Goal: Information Seeking & Learning: Learn about a topic

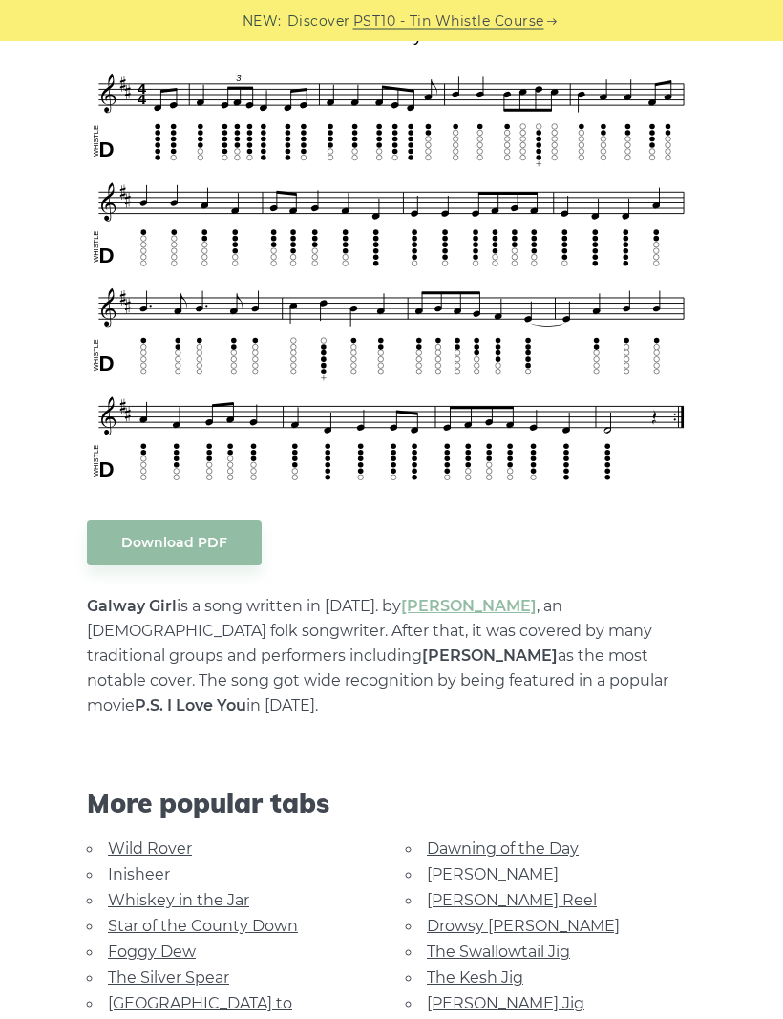
scroll to position [534, 0]
click at [110, 839] on link "Wild Rover" at bounding box center [150, 848] width 84 height 18
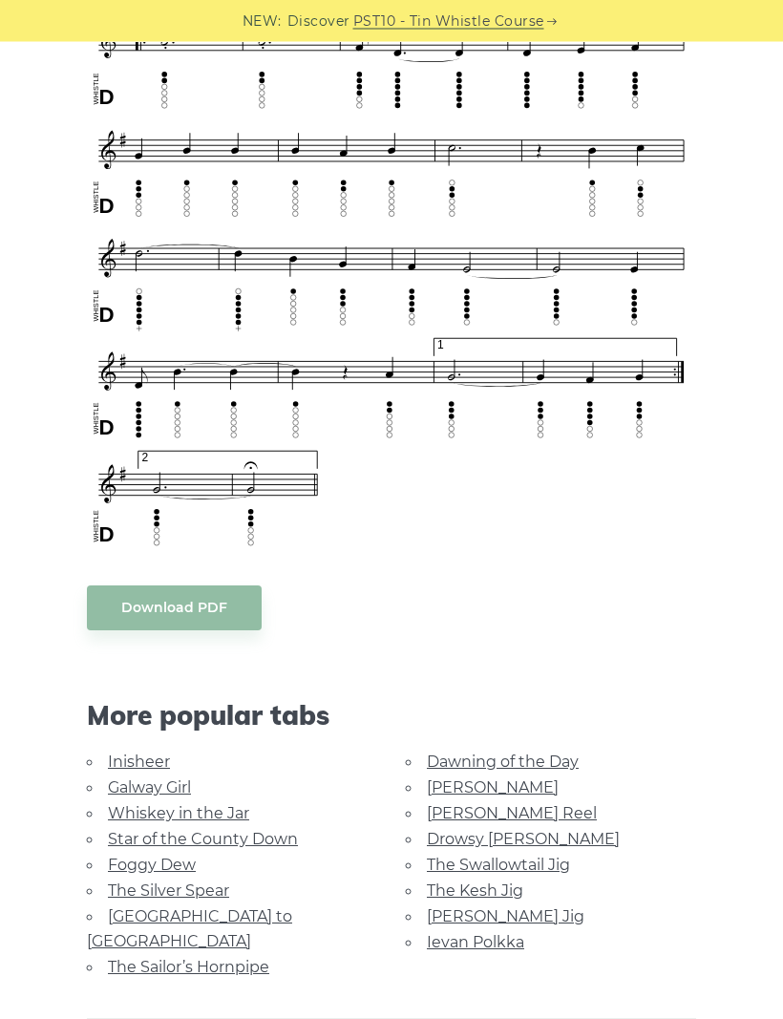
scroll to position [1129, 0]
click at [119, 804] on link "Whiskey in the Jar" at bounding box center [178, 813] width 141 height 18
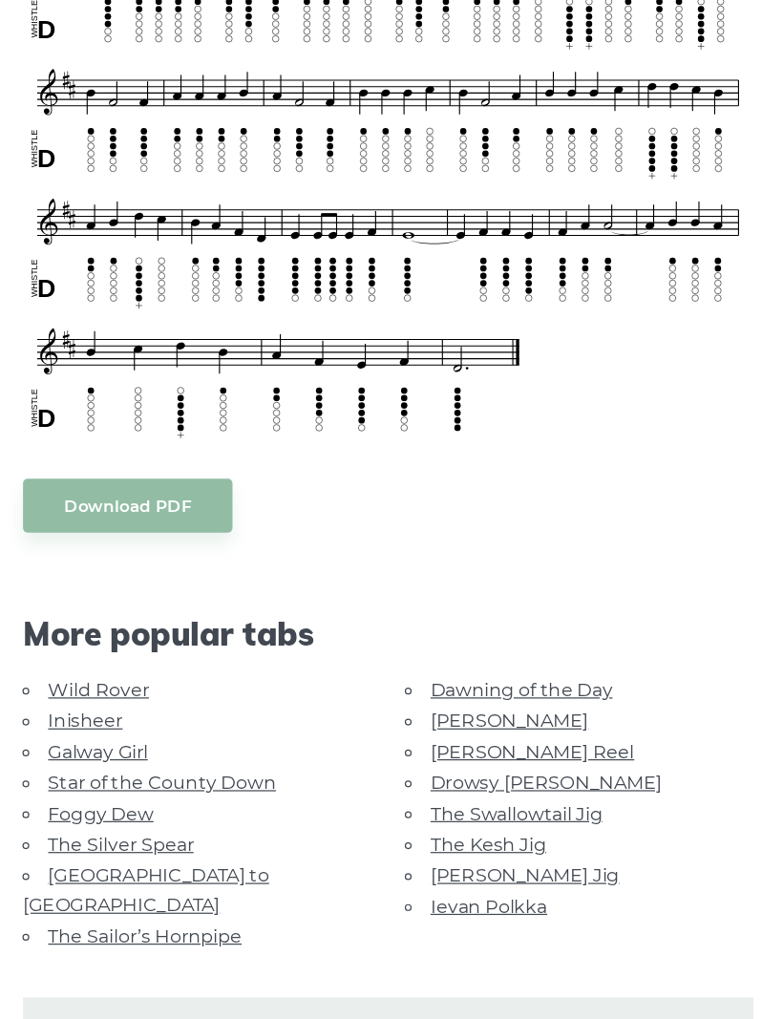
scroll to position [543, 0]
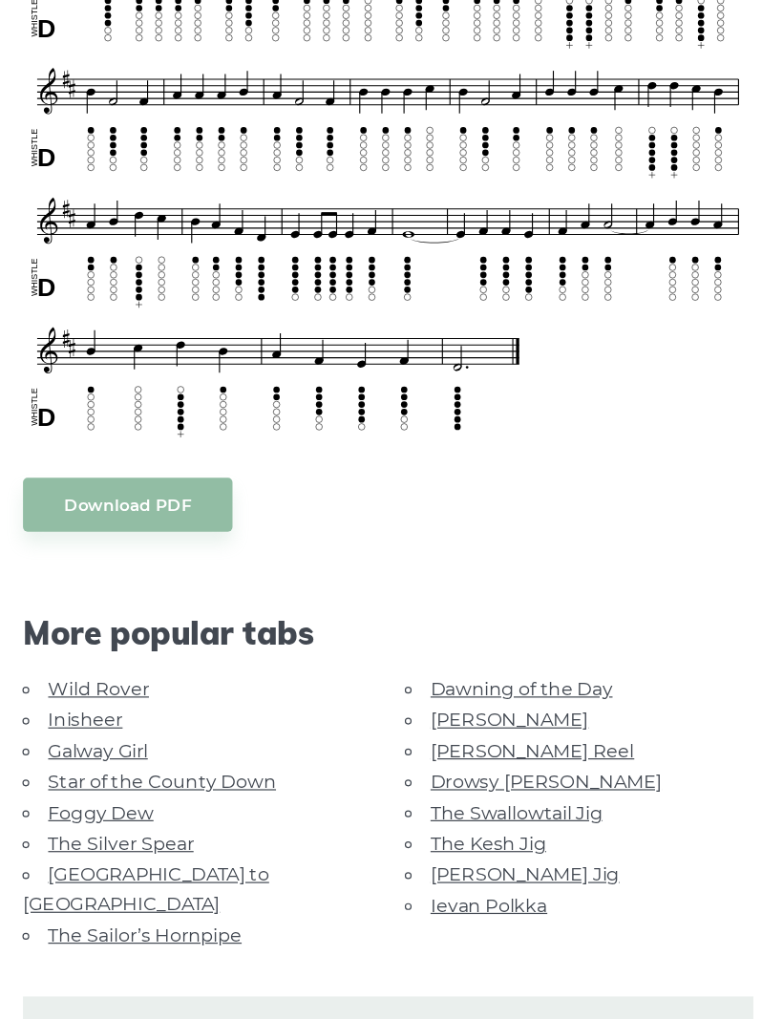
click at [108, 707] on link "Inisheer" at bounding box center [139, 716] width 62 height 18
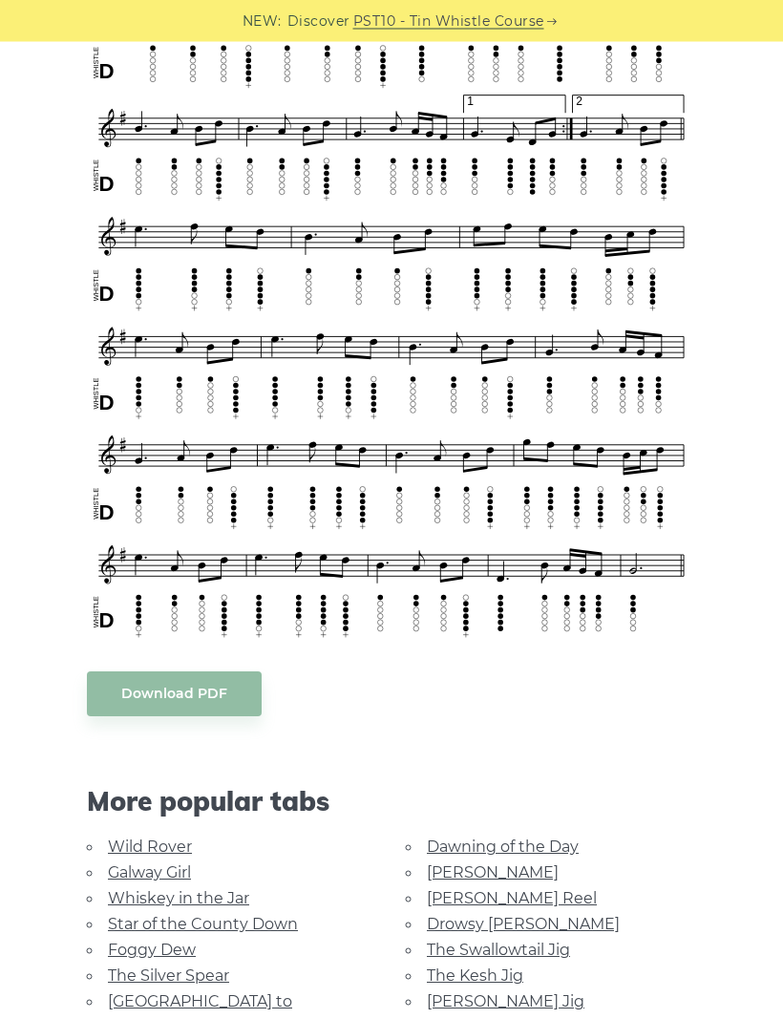
scroll to position [637, 0]
click at [197, 915] on link "Star of the County Down" at bounding box center [203, 924] width 190 height 18
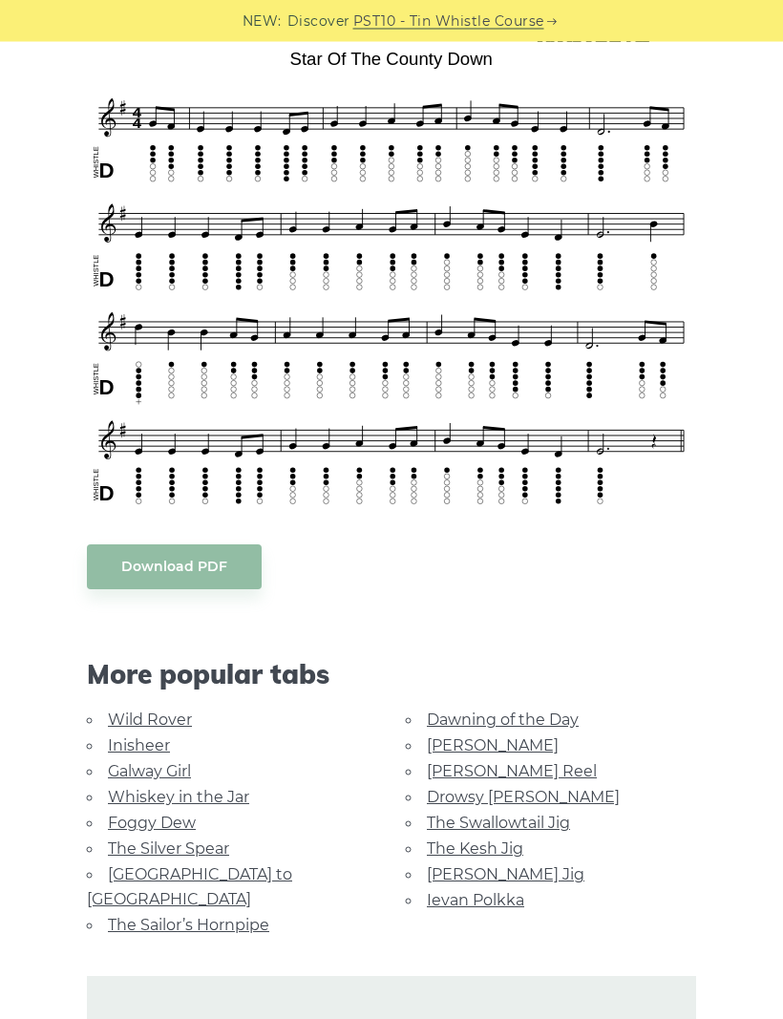
scroll to position [510, 0]
click at [113, 813] on link "Foggy Dew" at bounding box center [152, 822] width 88 height 18
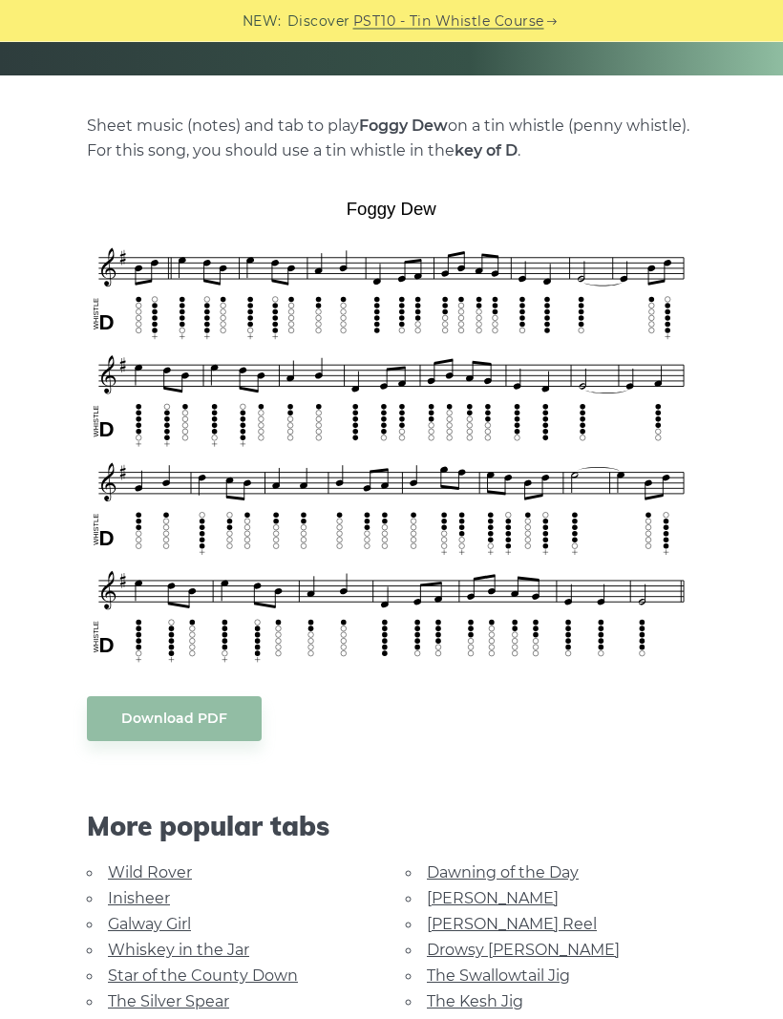
scroll to position [360, 0]
click at [543, 869] on link "Dawning of the Day" at bounding box center [503, 872] width 152 height 18
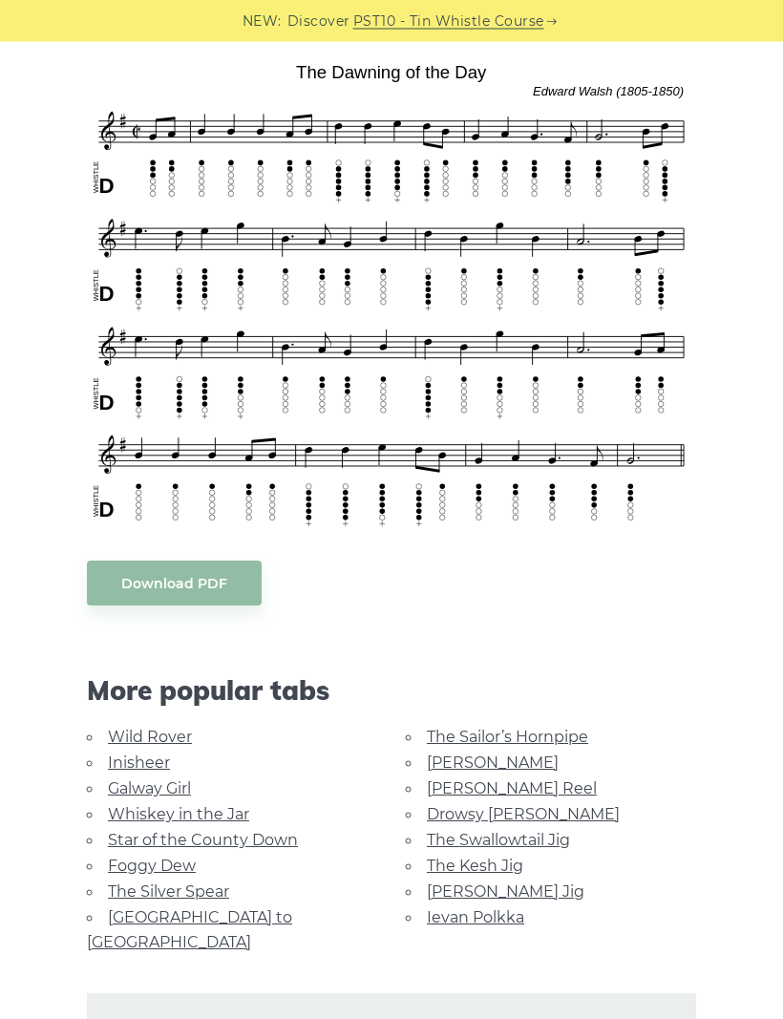
scroll to position [521, 0]
click at [427, 863] on link "The Kesh Jig" at bounding box center [475, 865] width 96 height 18
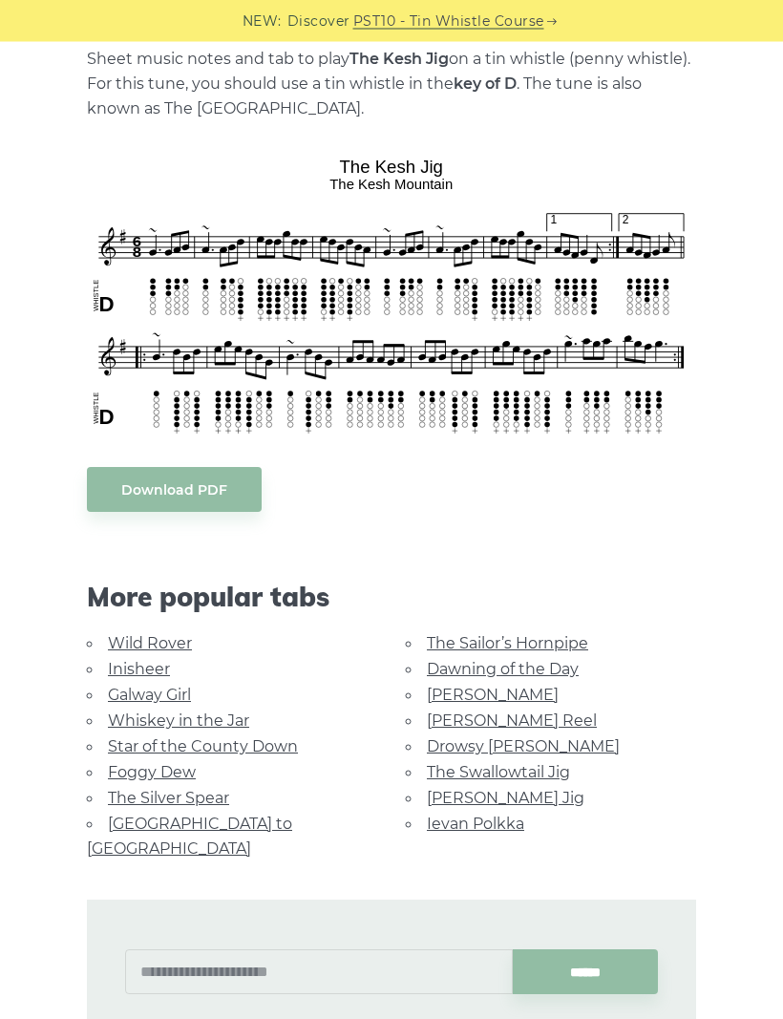
scroll to position [427, 0]
click at [537, 774] on link "The Swallowtail Jig" at bounding box center [498, 772] width 143 height 18
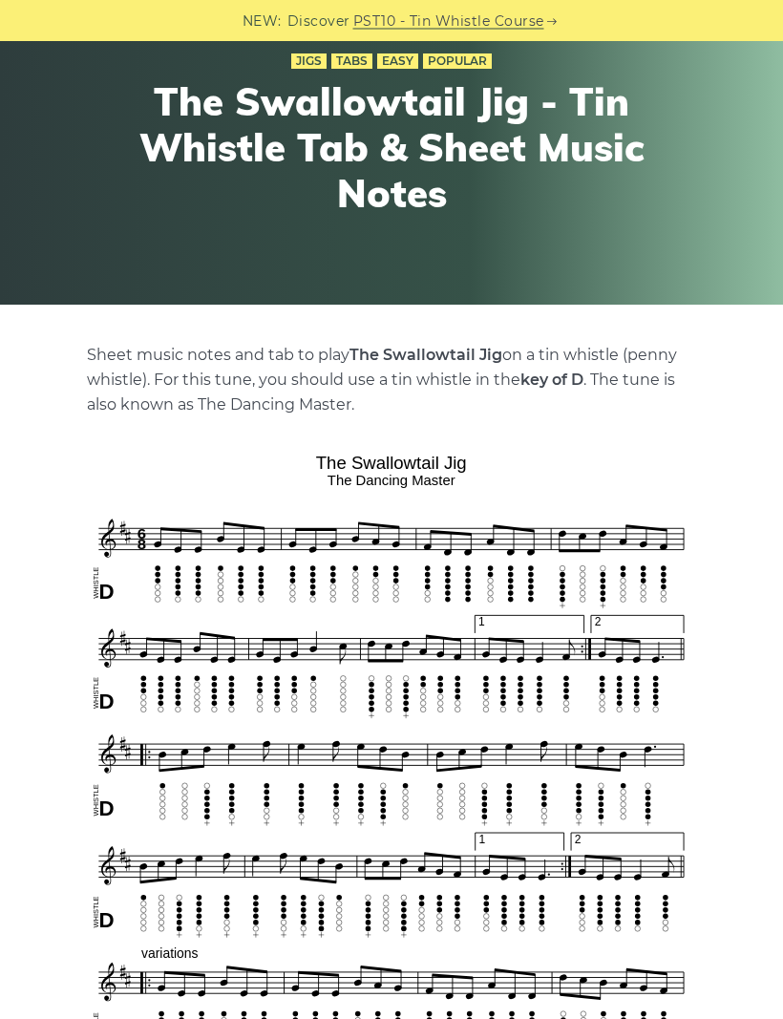
scroll to position [131, 0]
